Goal: Complete application form

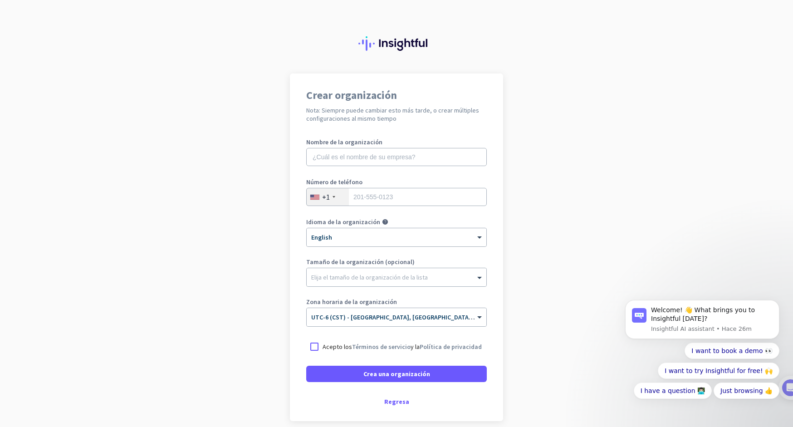
click at [162, 50] on div at bounding box center [396, 36] width 793 height 73
click at [382, 156] on input "text" at bounding box center [396, 157] width 181 height 18
type input "DIREMACO"
click at [380, 195] on input "tel" at bounding box center [396, 197] width 181 height 18
click at [332, 197] on div "+1" at bounding box center [328, 196] width 42 height 17
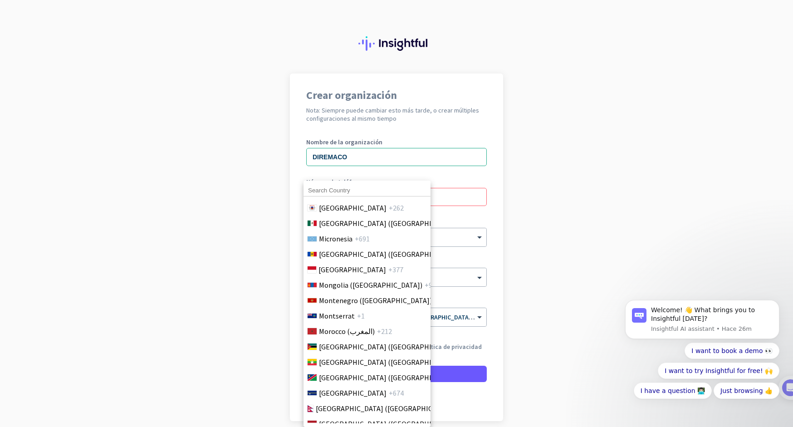
scroll to position [2132, 0]
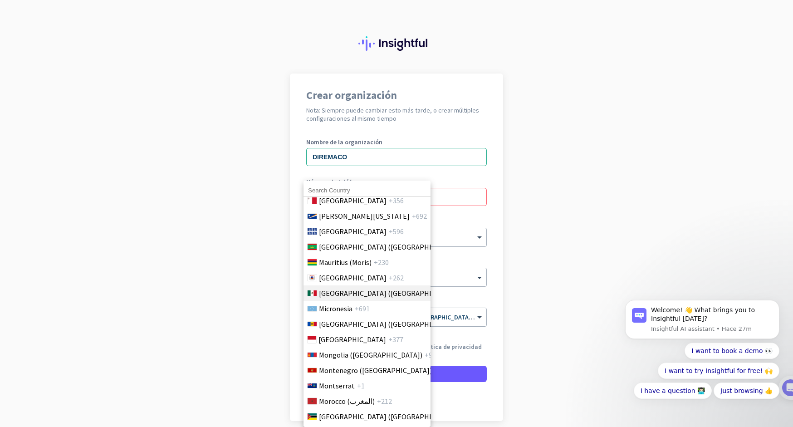
click at [335, 298] on span "[GEOGRAPHIC_DATA] ([GEOGRAPHIC_DATA])" at bounding box center [390, 293] width 142 height 11
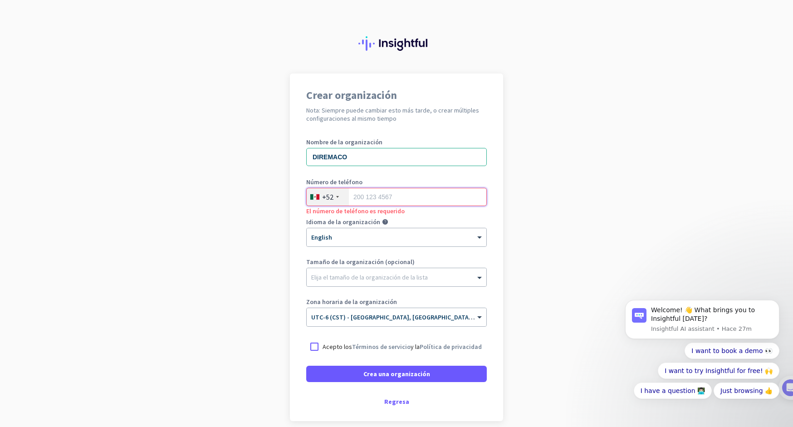
click at [356, 195] on input "tel" at bounding box center [396, 197] width 181 height 18
click at [366, 195] on input "55" at bounding box center [396, 197] width 181 height 18
type input "5579506159"
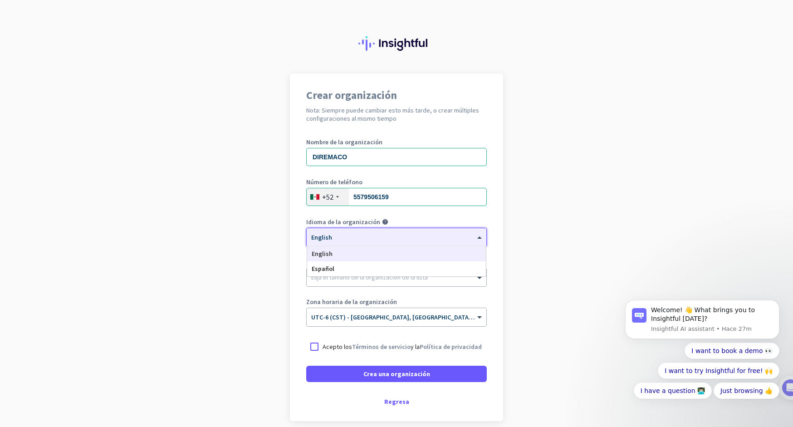
click at [359, 238] on div at bounding box center [397, 234] width 180 height 8
click at [317, 268] on span "Español" at bounding box center [323, 268] width 23 height 8
